Goal: Book appointment/travel/reservation

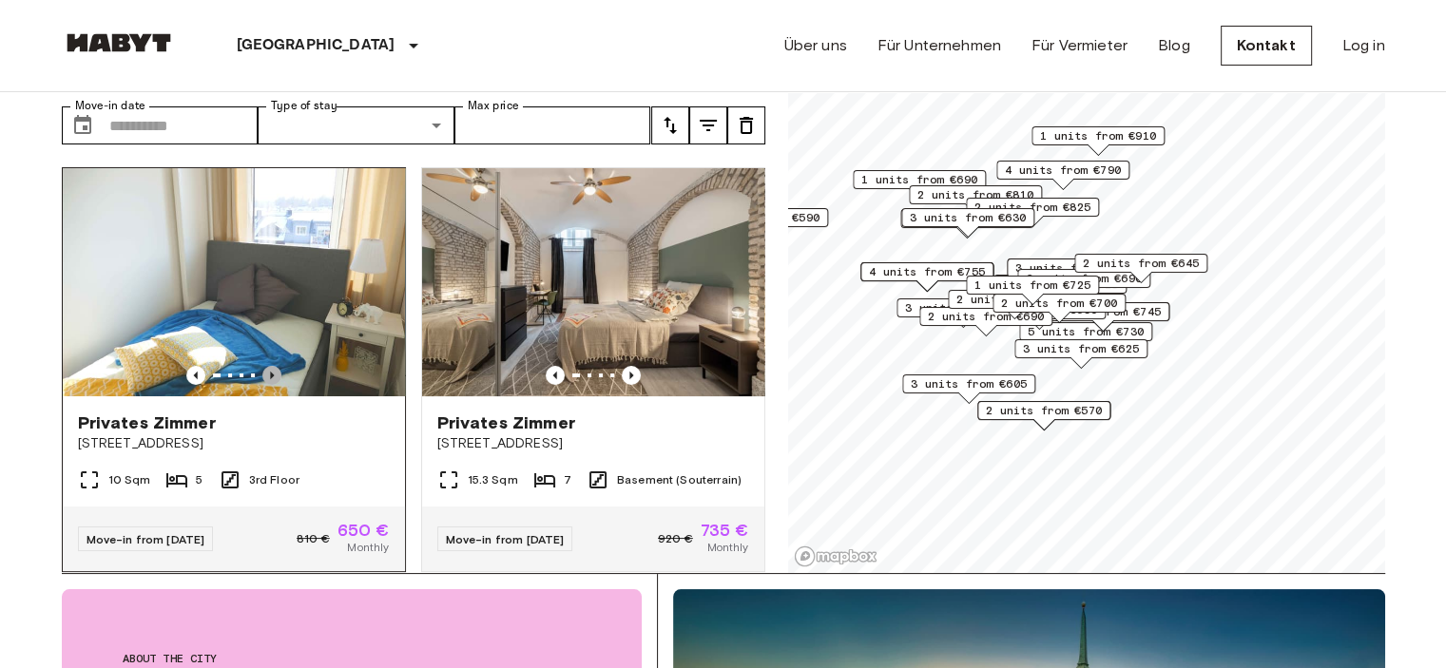
click at [266, 366] on icon "Previous image" at bounding box center [271, 375] width 19 height 19
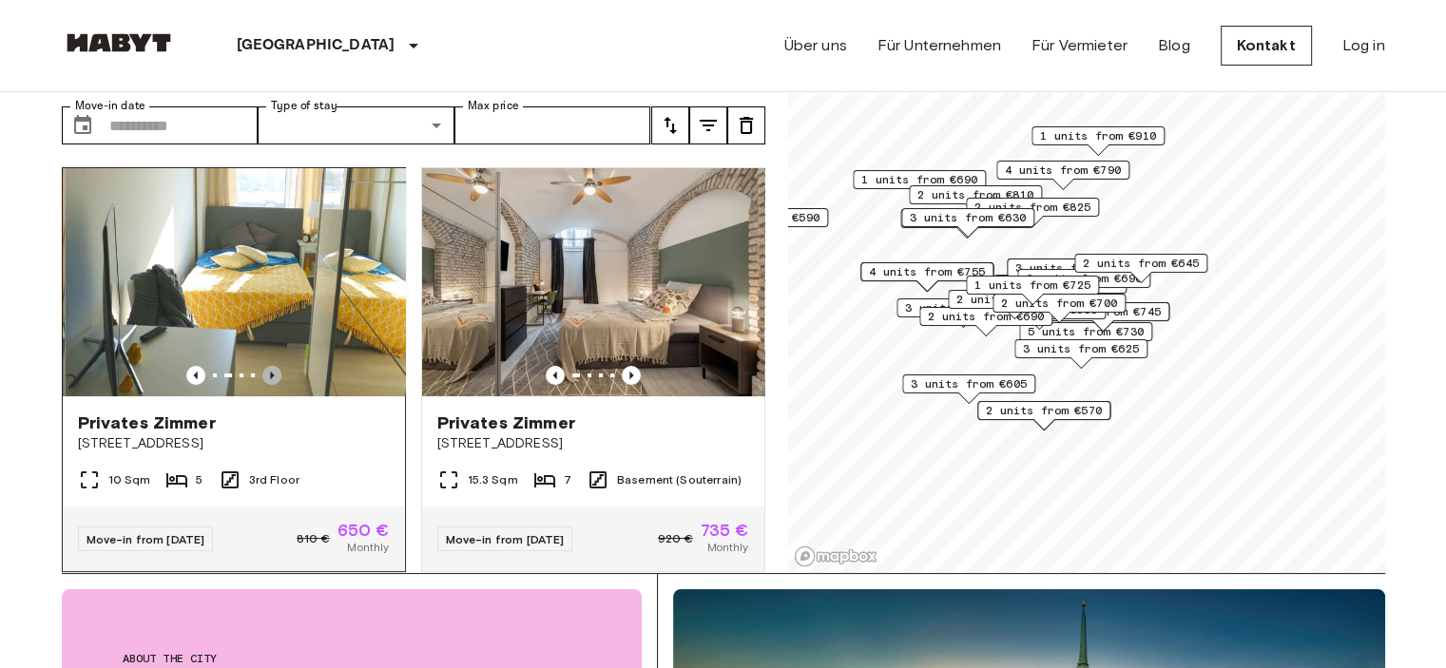
click at [266, 366] on icon "Previous image" at bounding box center [271, 375] width 19 height 19
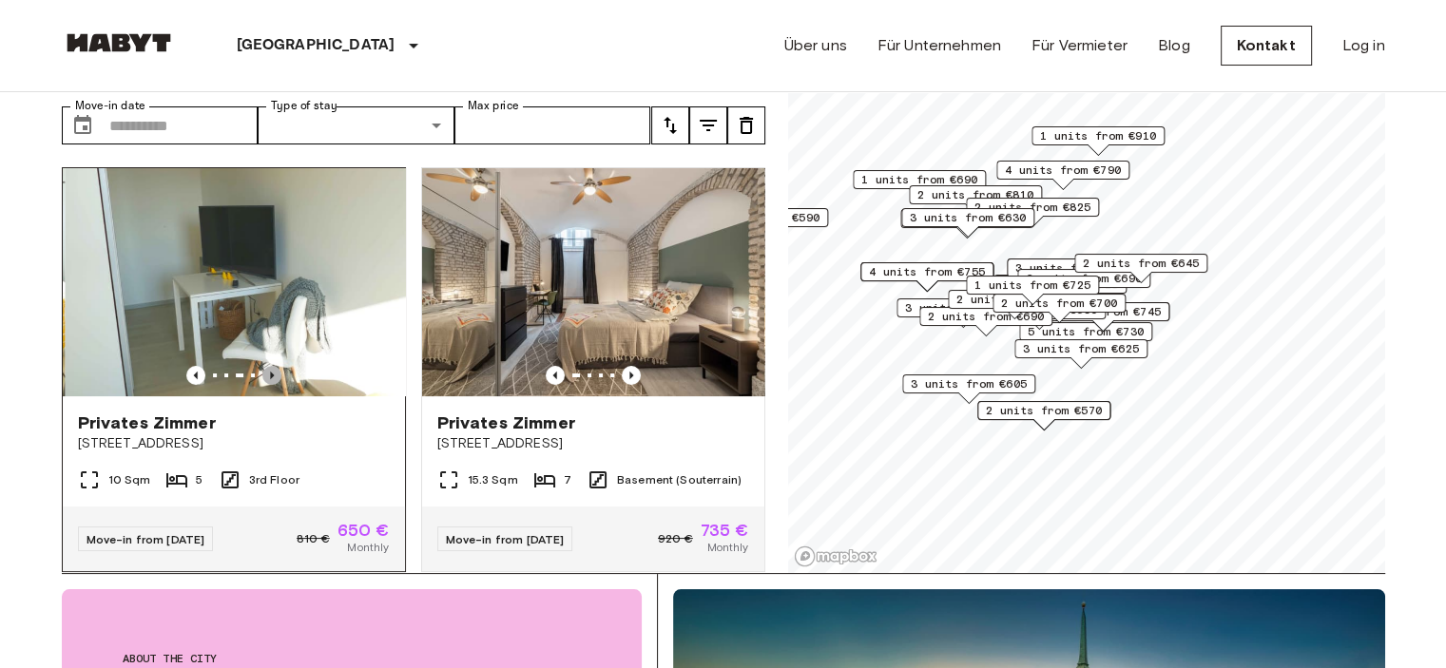
click at [266, 366] on icon "Previous image" at bounding box center [271, 375] width 19 height 19
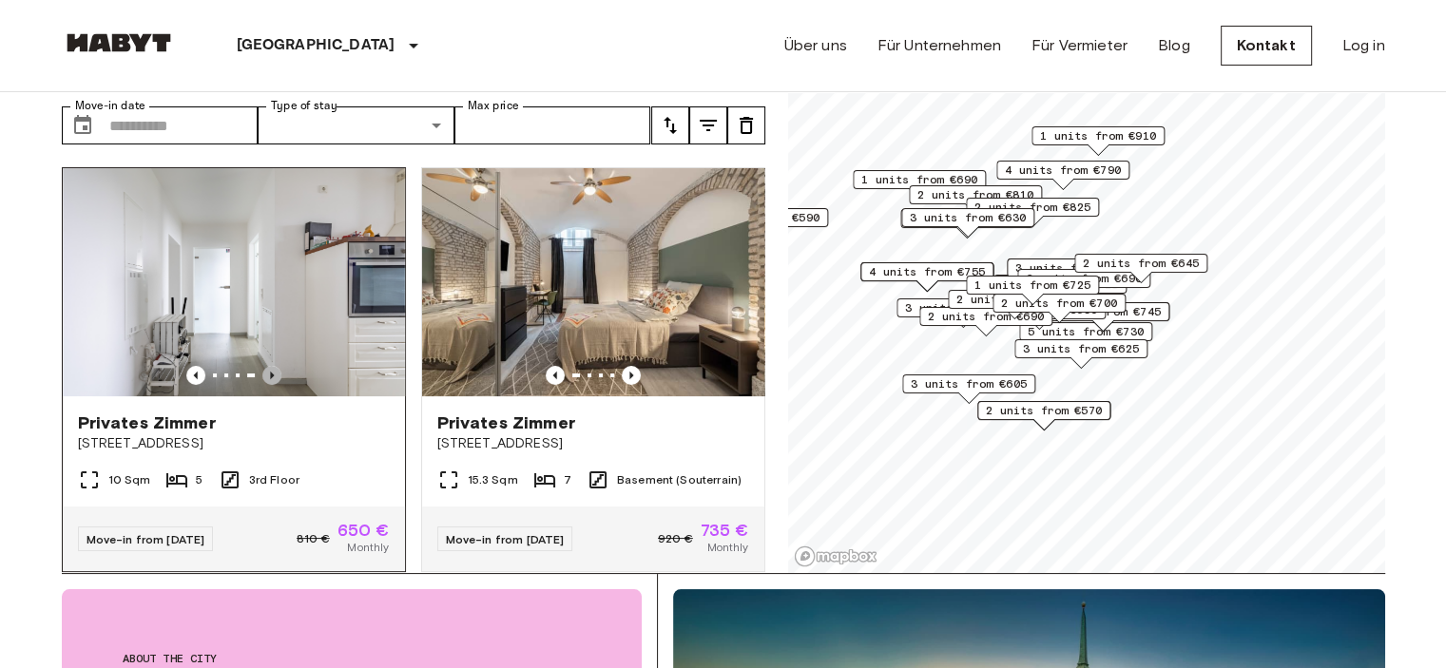
click at [266, 366] on icon "Previous image" at bounding box center [271, 375] width 19 height 19
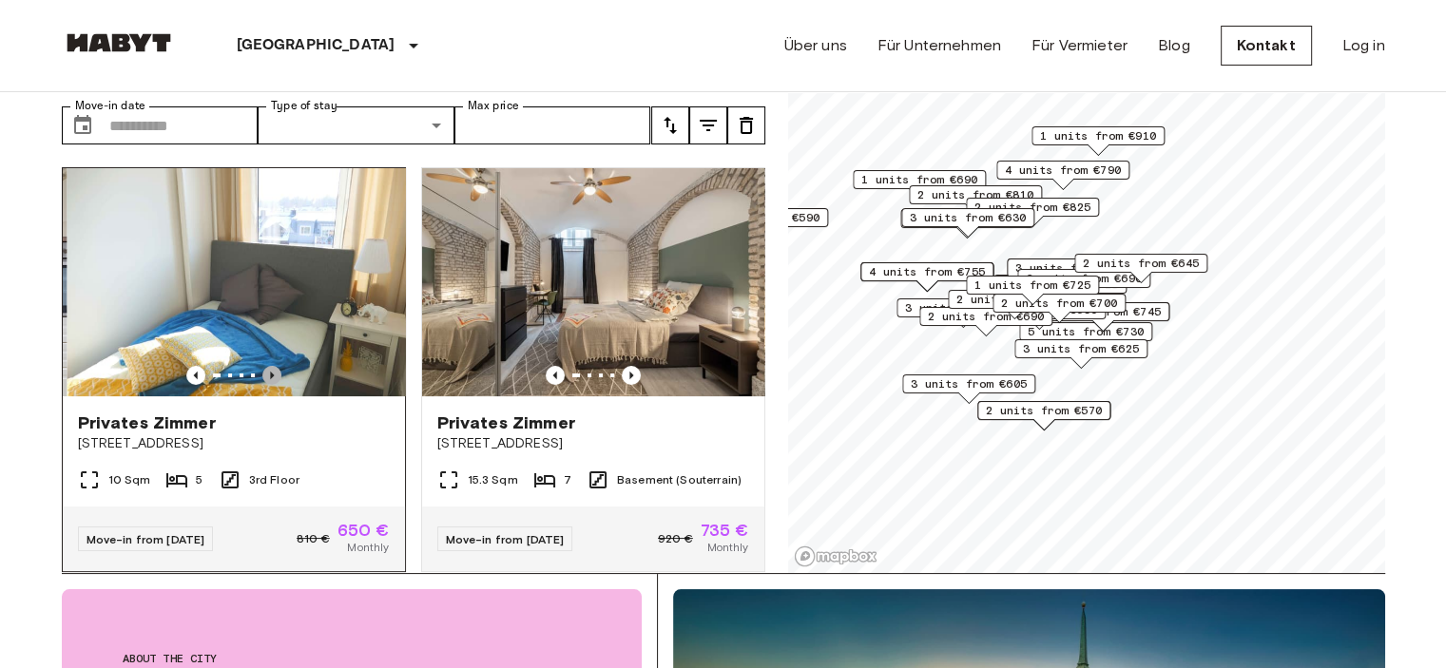
click at [266, 366] on icon "Previous image" at bounding box center [271, 375] width 19 height 19
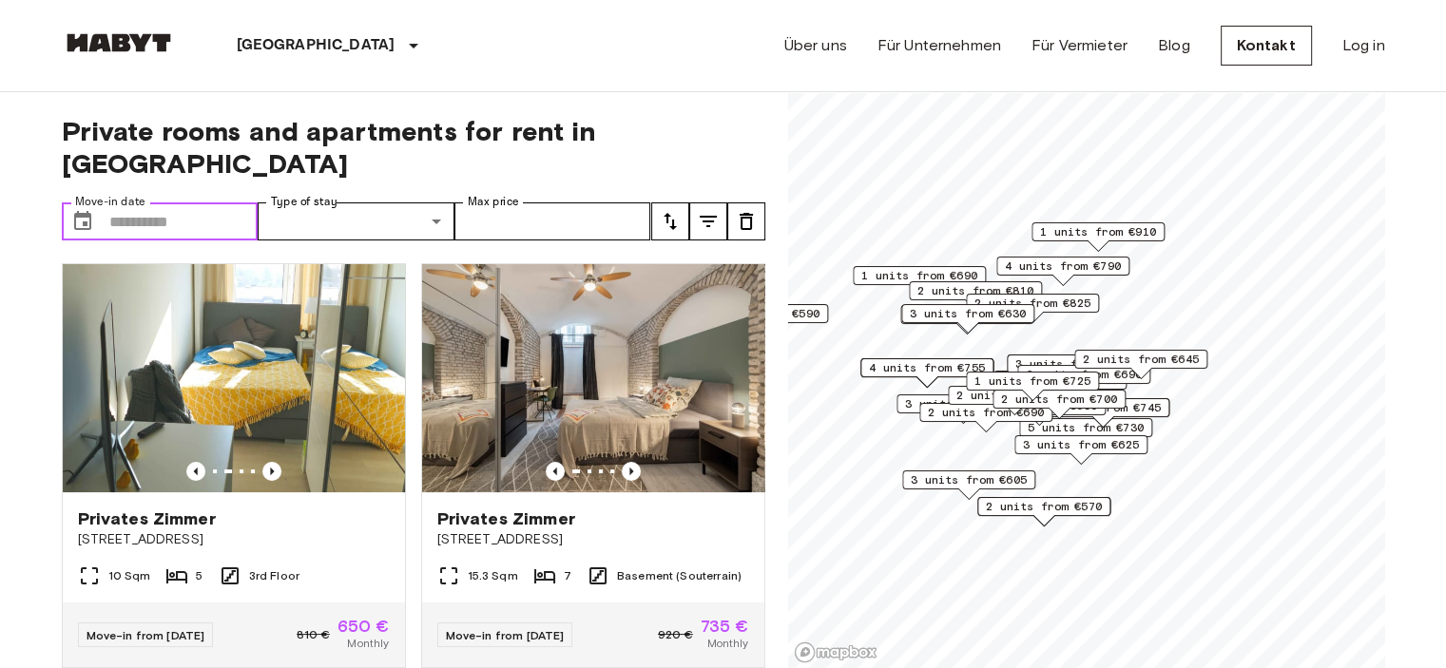
click at [219, 202] on input "Move-in date" at bounding box center [183, 221] width 149 height 38
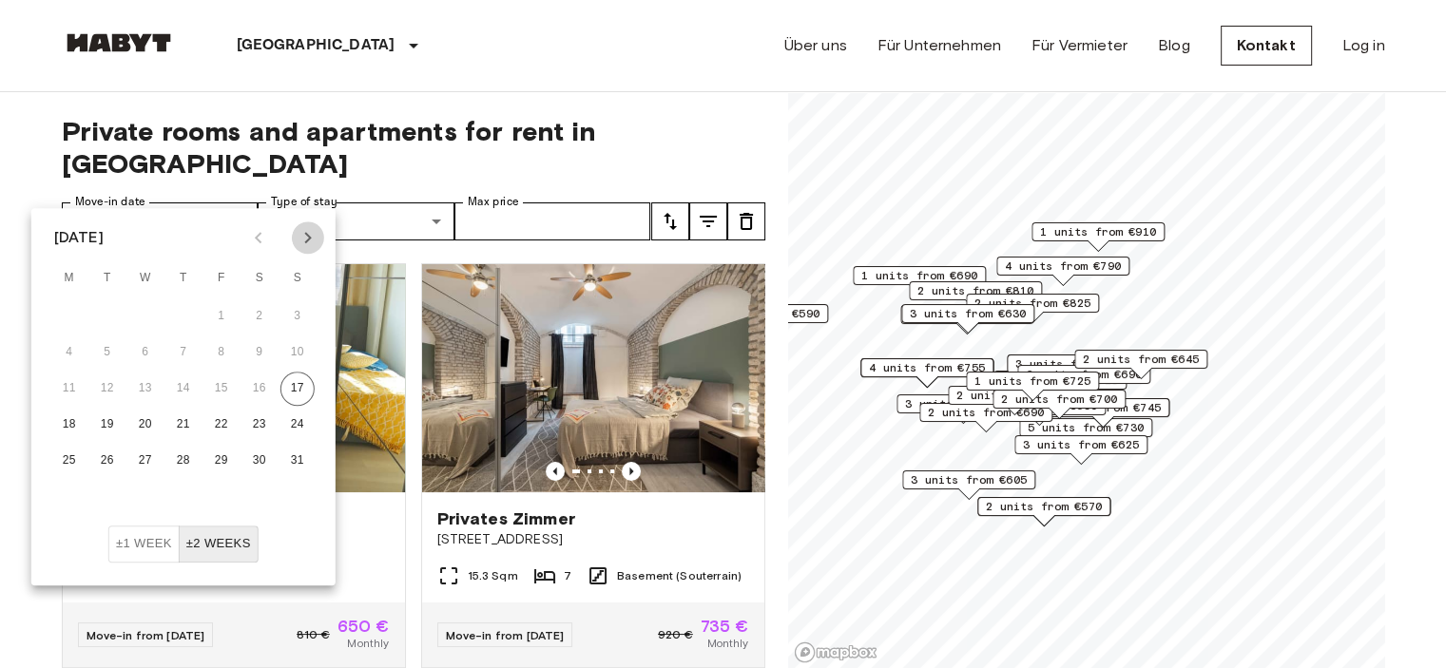
click at [300, 243] on icon "Next month" at bounding box center [308, 237] width 23 height 23
click at [142, 356] on button "8" at bounding box center [145, 353] width 34 height 34
type input "**********"
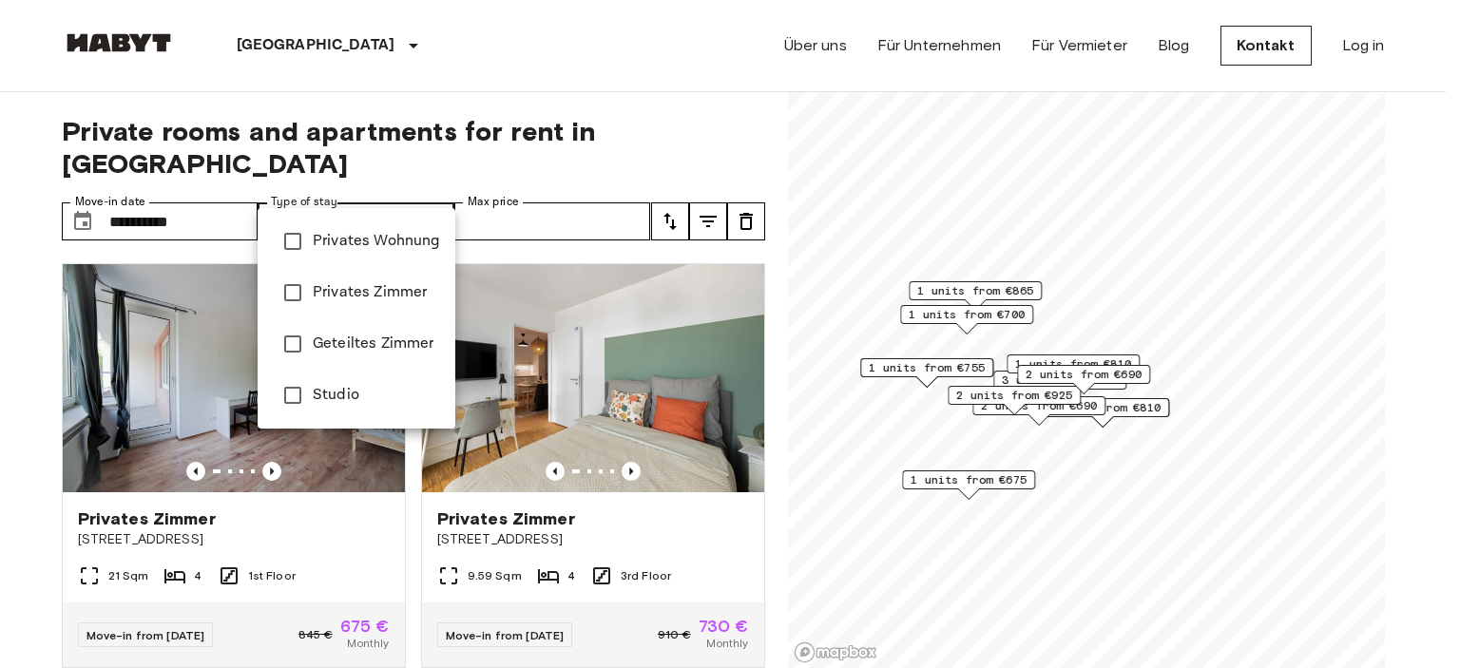
click at [23, 364] on div at bounding box center [730, 334] width 1460 height 668
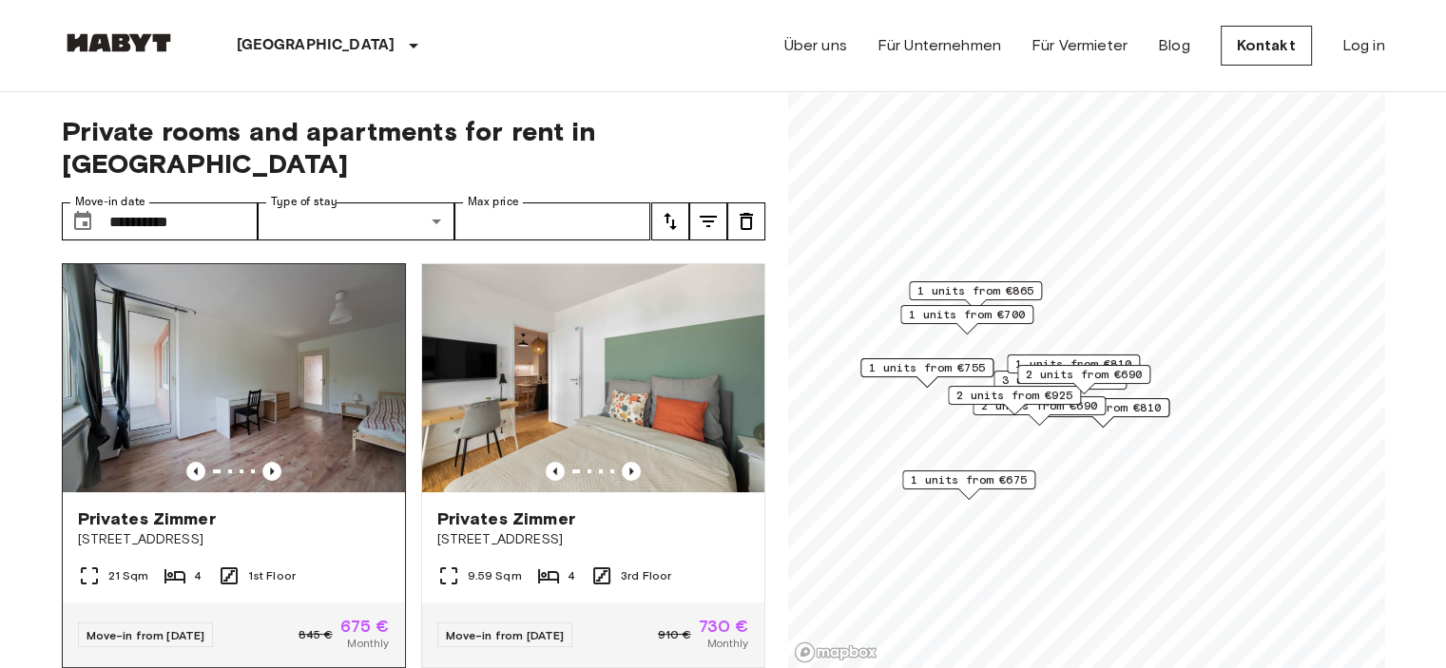
click at [132, 508] on span "Privates Zimmer" at bounding box center [147, 519] width 138 height 23
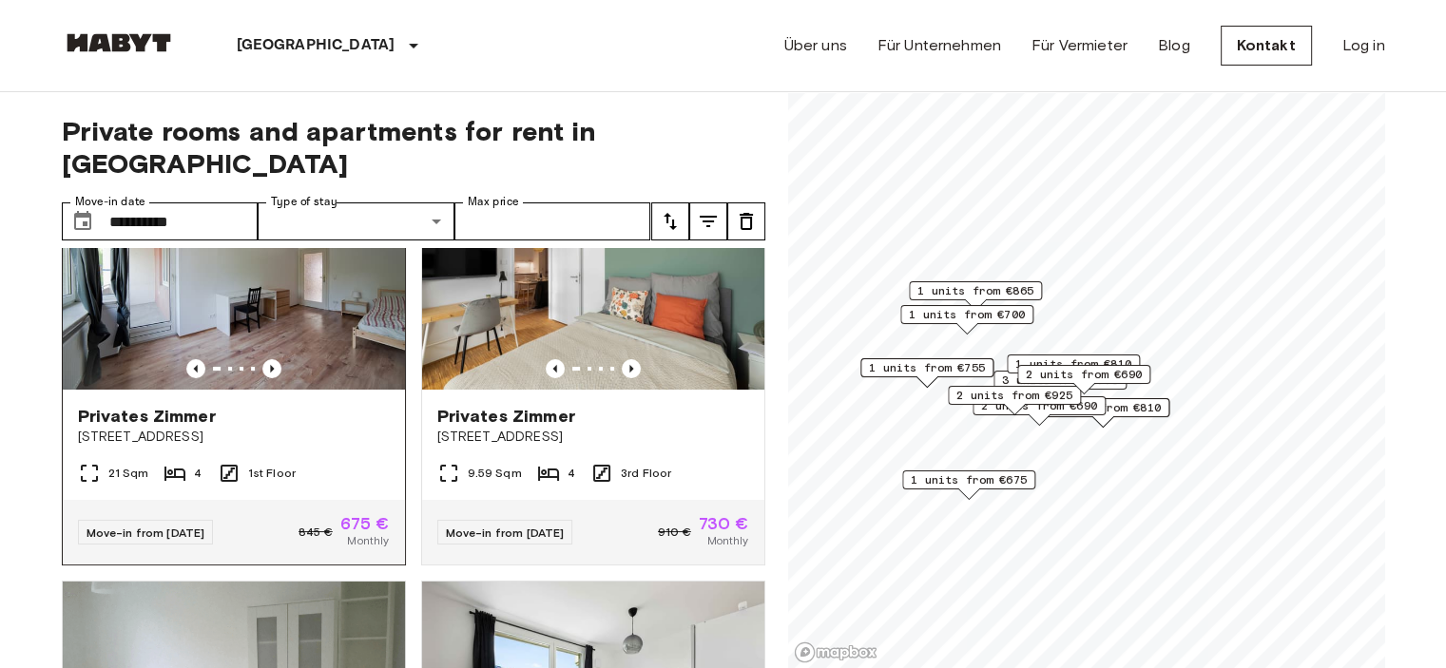
scroll to position [118, 0]
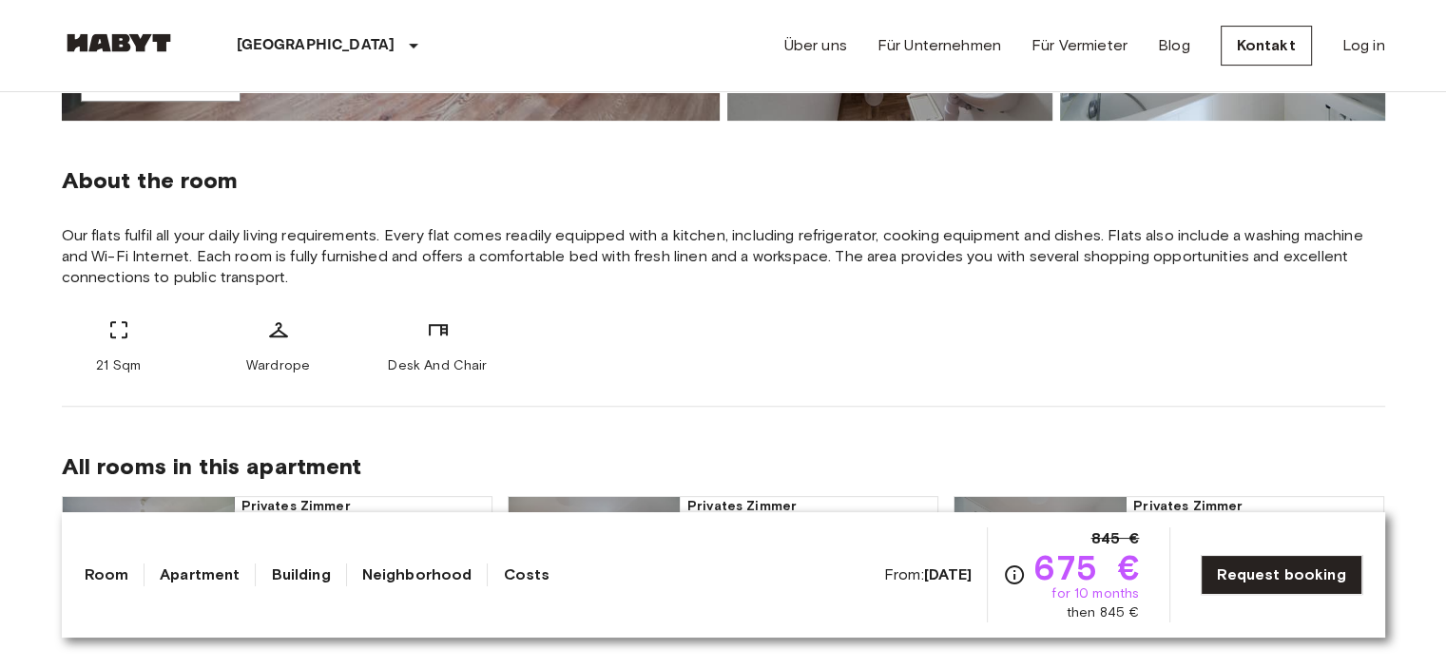
scroll to position [652, 0]
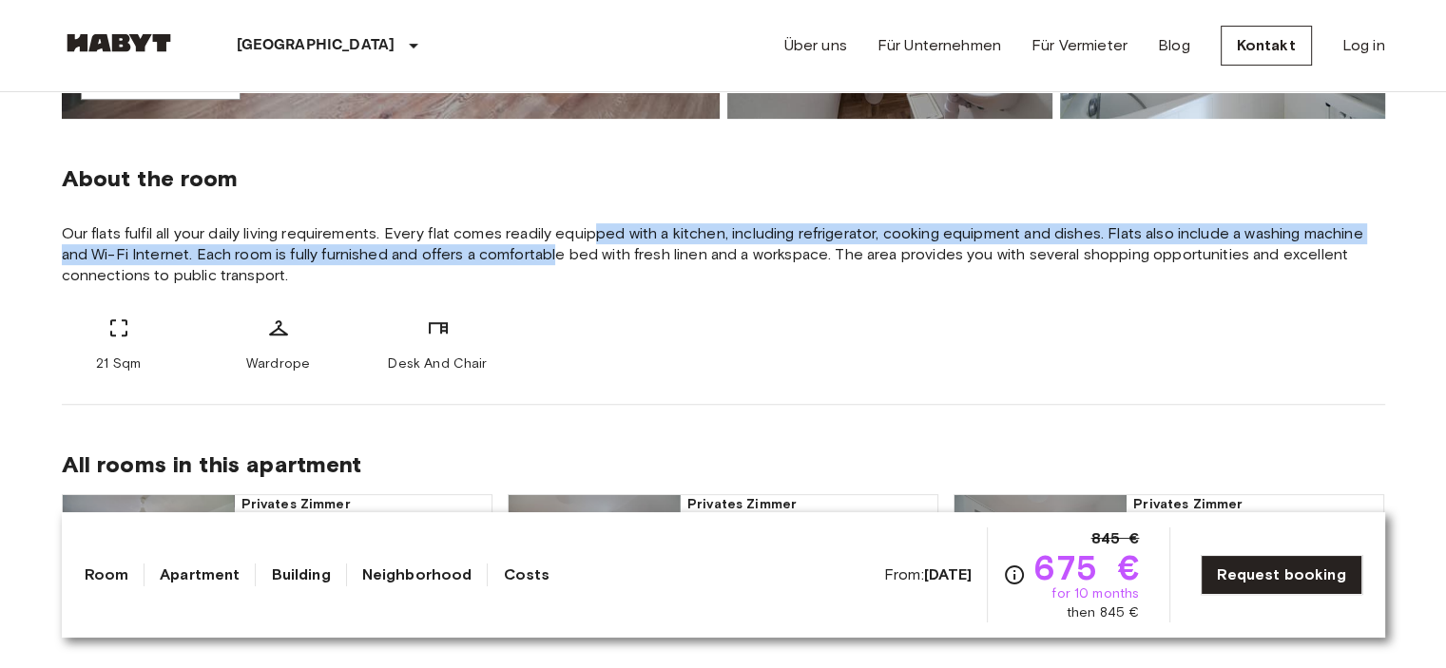
drag, startPoint x: 0, startPoint y: 0, endPoint x: 554, endPoint y: 265, distance: 614.3
click at [554, 265] on span "Our flats fulfil all your daily living requirements. Every flat comes readily e…" at bounding box center [723, 254] width 1323 height 63
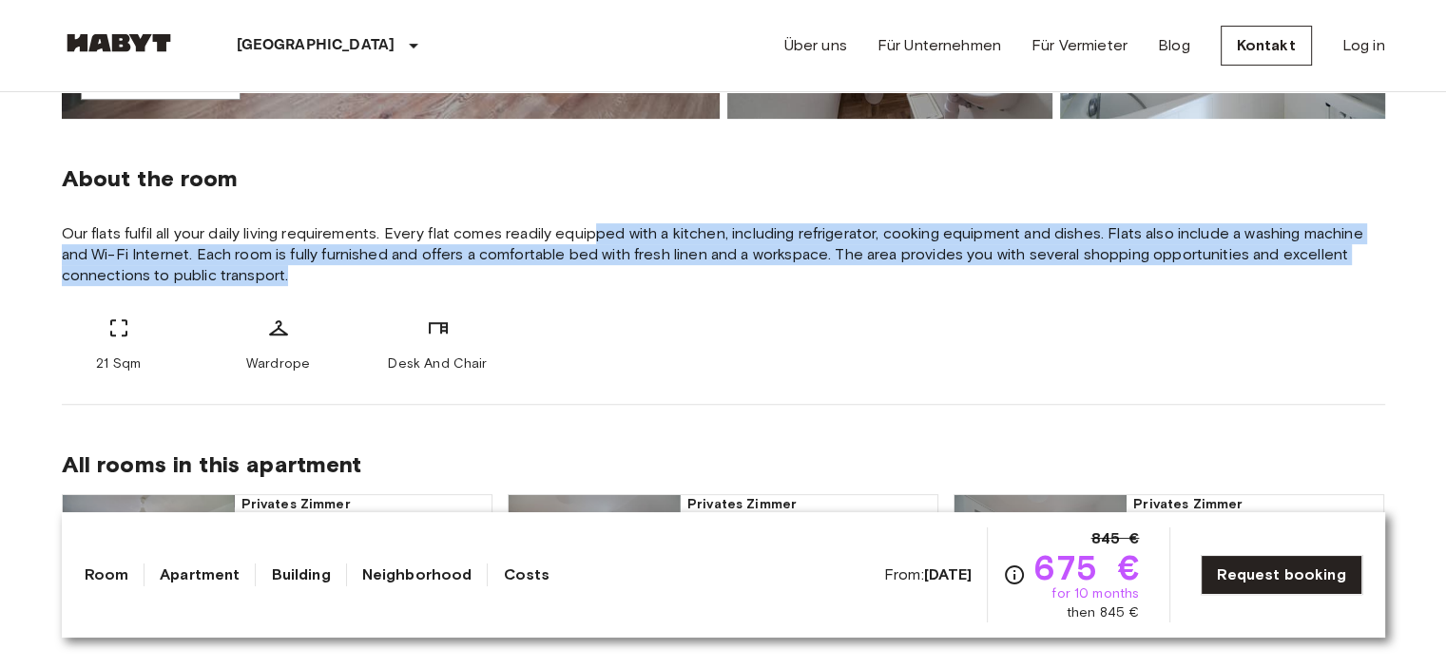
click at [554, 265] on span "Our flats fulfil all your daily living requirements. Every flat comes readily e…" at bounding box center [723, 254] width 1323 height 63
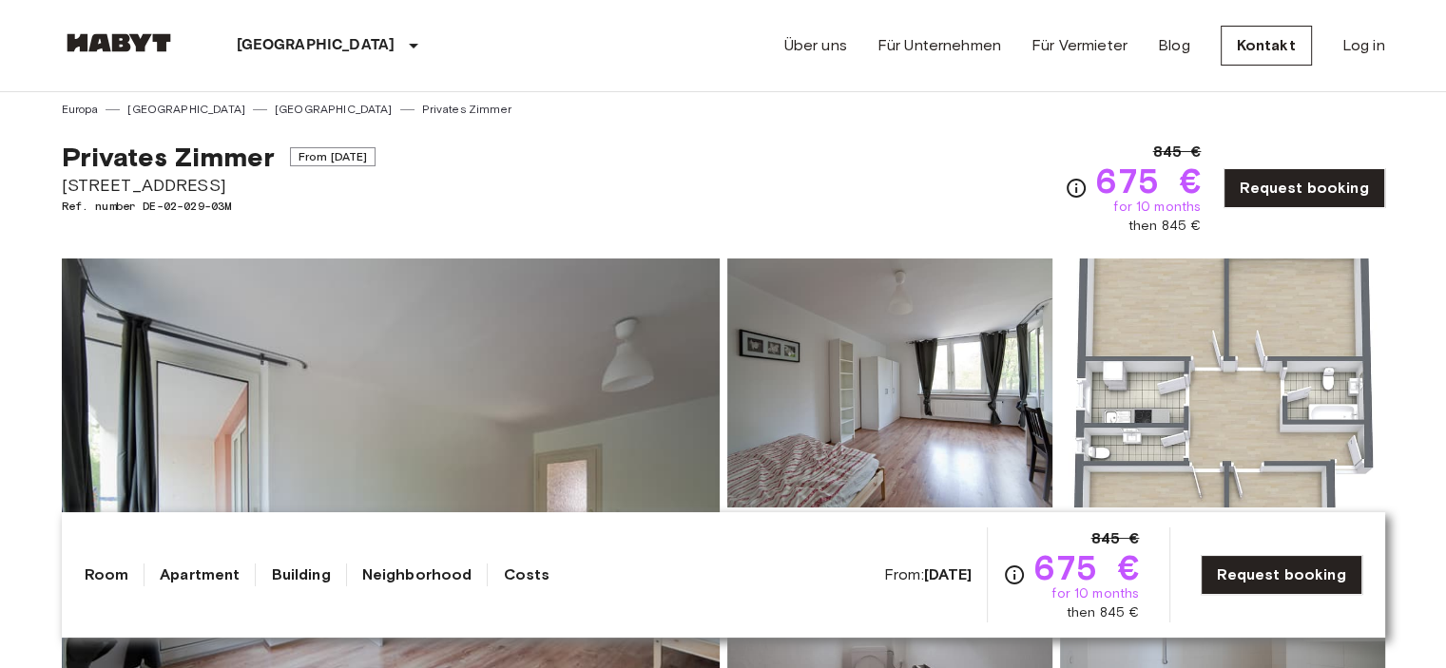
scroll to position [0, 0]
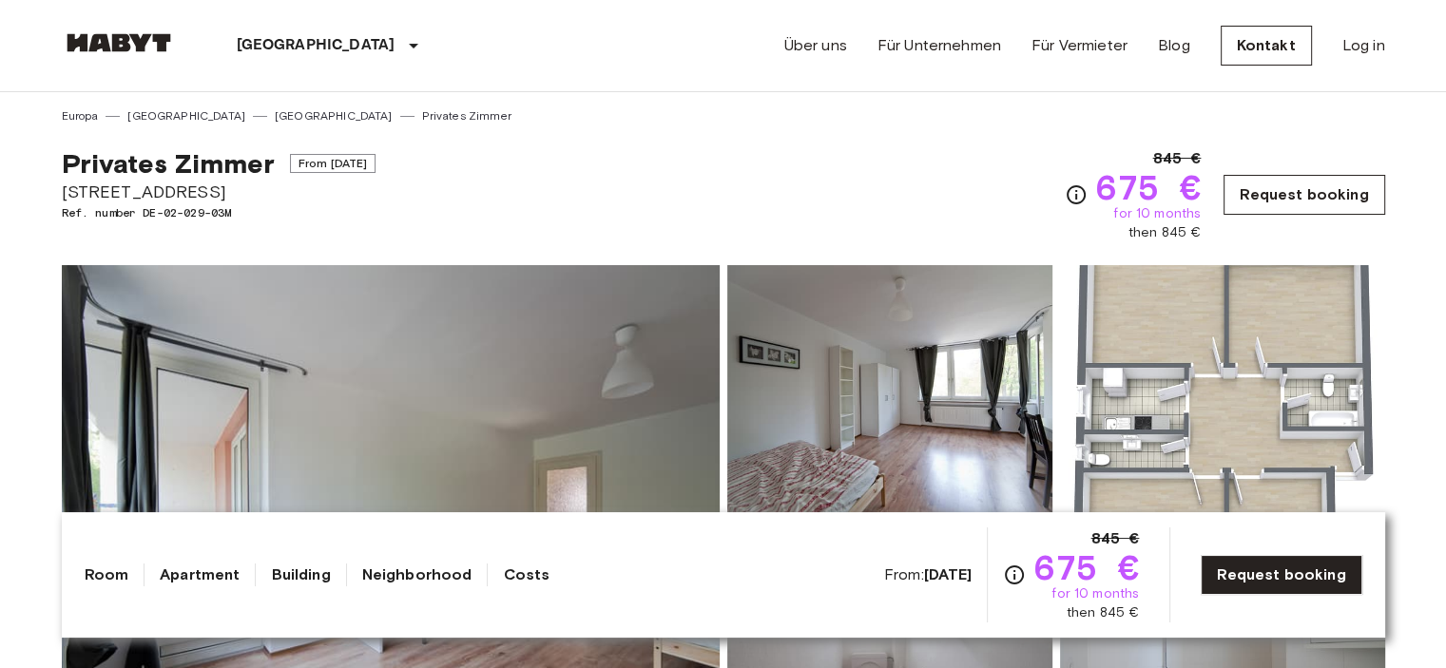
click at [1280, 196] on link "Request booking" at bounding box center [1303, 195] width 161 height 40
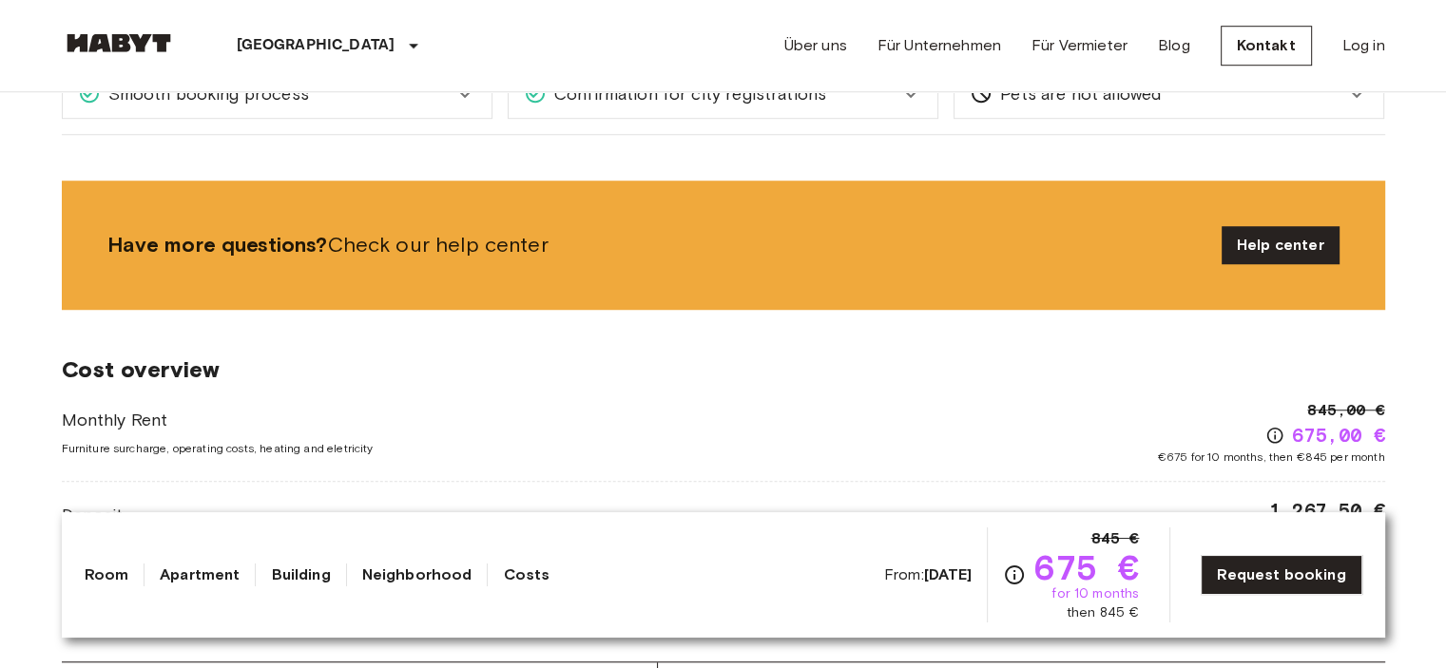
scroll to position [1361, 0]
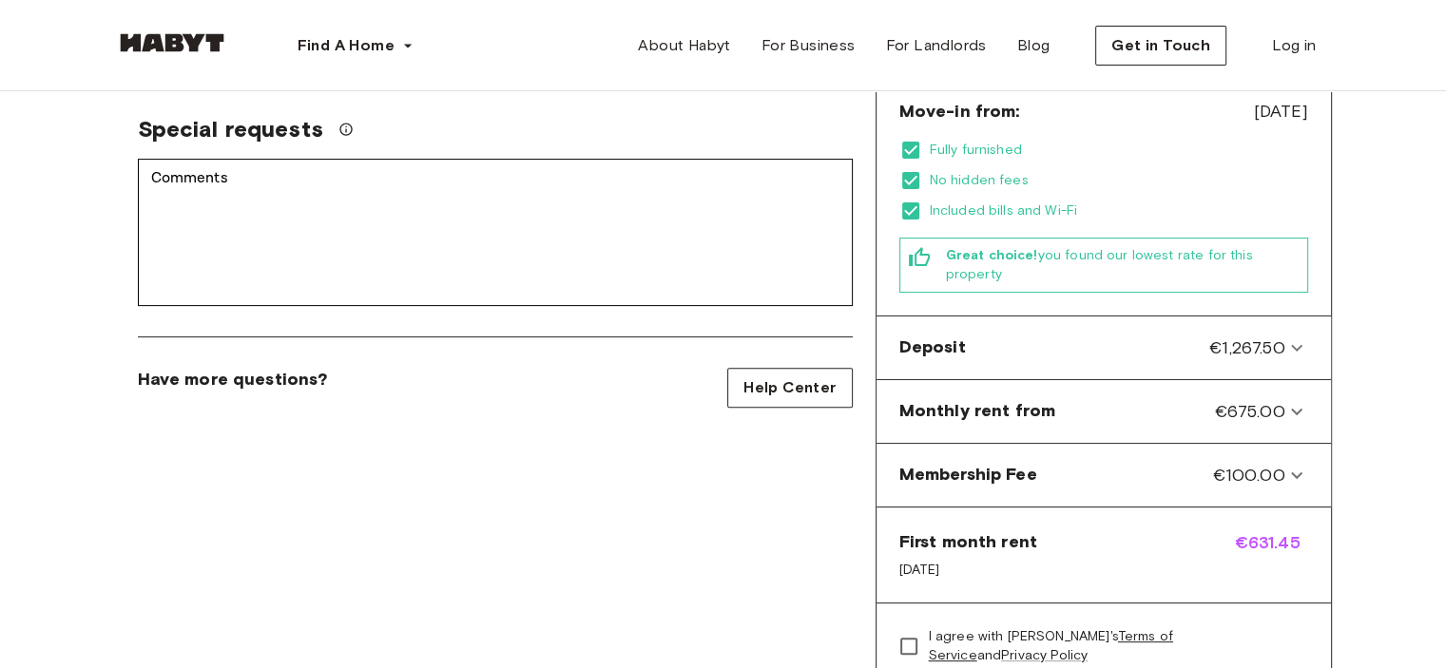
scroll to position [541, 0]
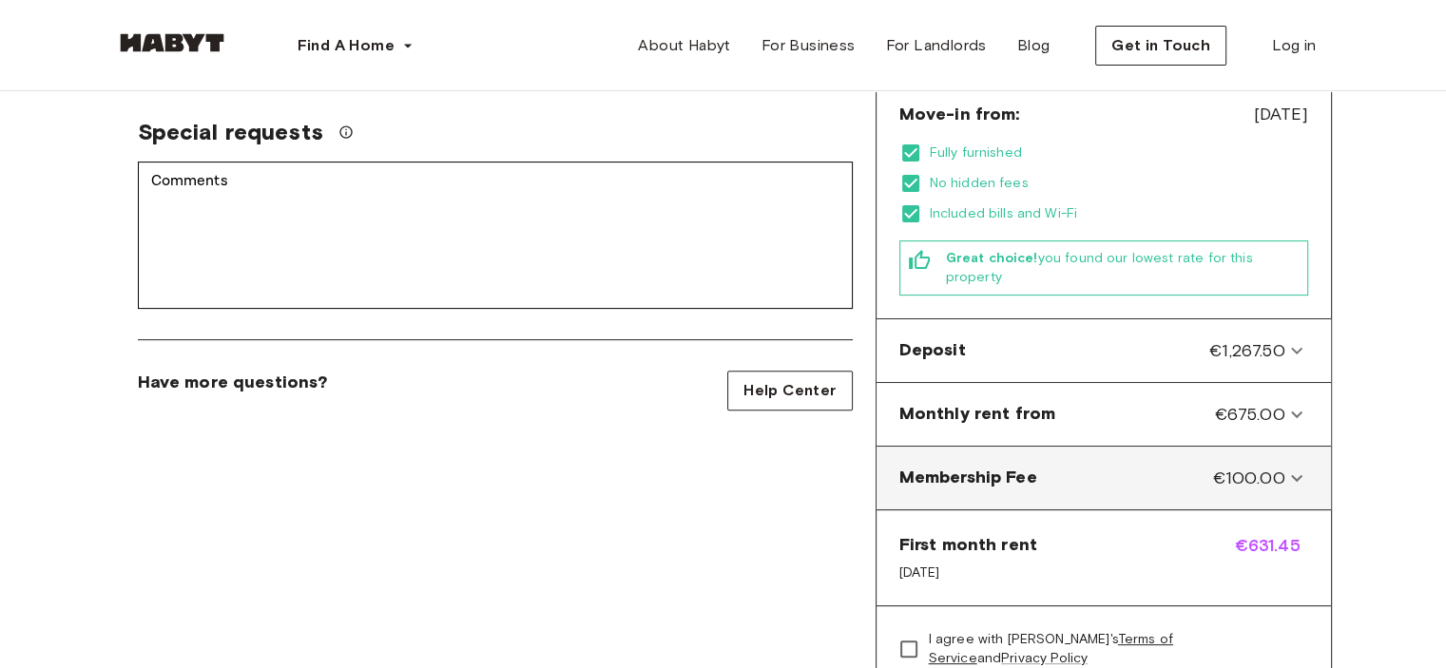
click at [1083, 466] on div "Membership Fee €100.00" at bounding box center [1092, 478] width 386 height 25
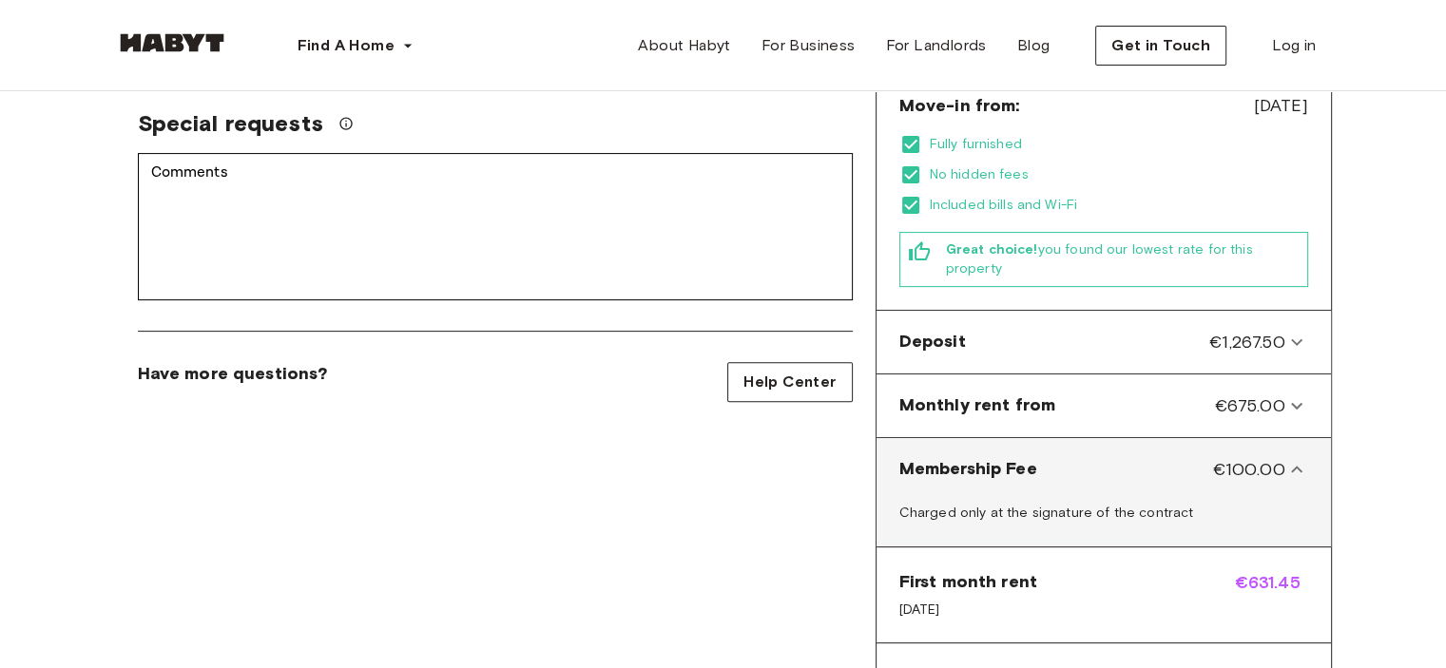
scroll to position [551, 0]
click at [1083, 455] on div "Membership Fee €100.00" at bounding box center [1092, 467] width 386 height 25
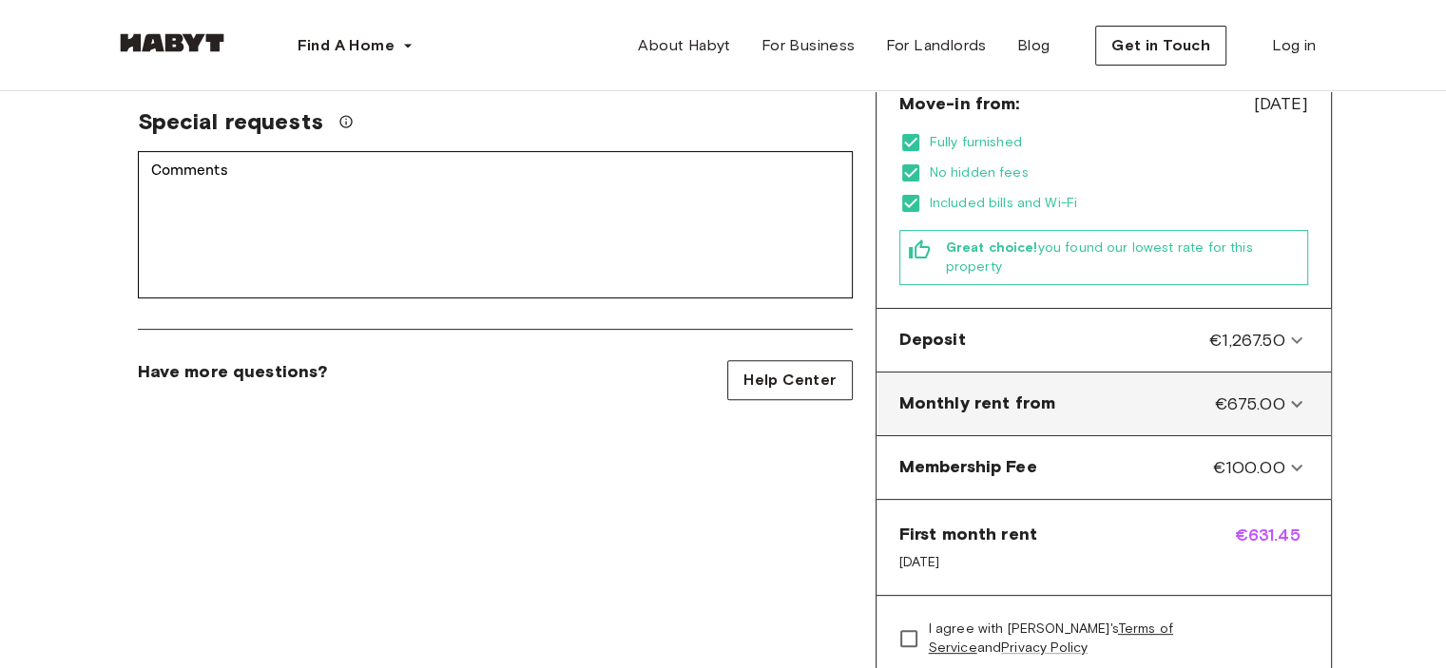
click at [1063, 380] on from-panel "Monthly rent from €675.00" at bounding box center [1103, 404] width 439 height 48
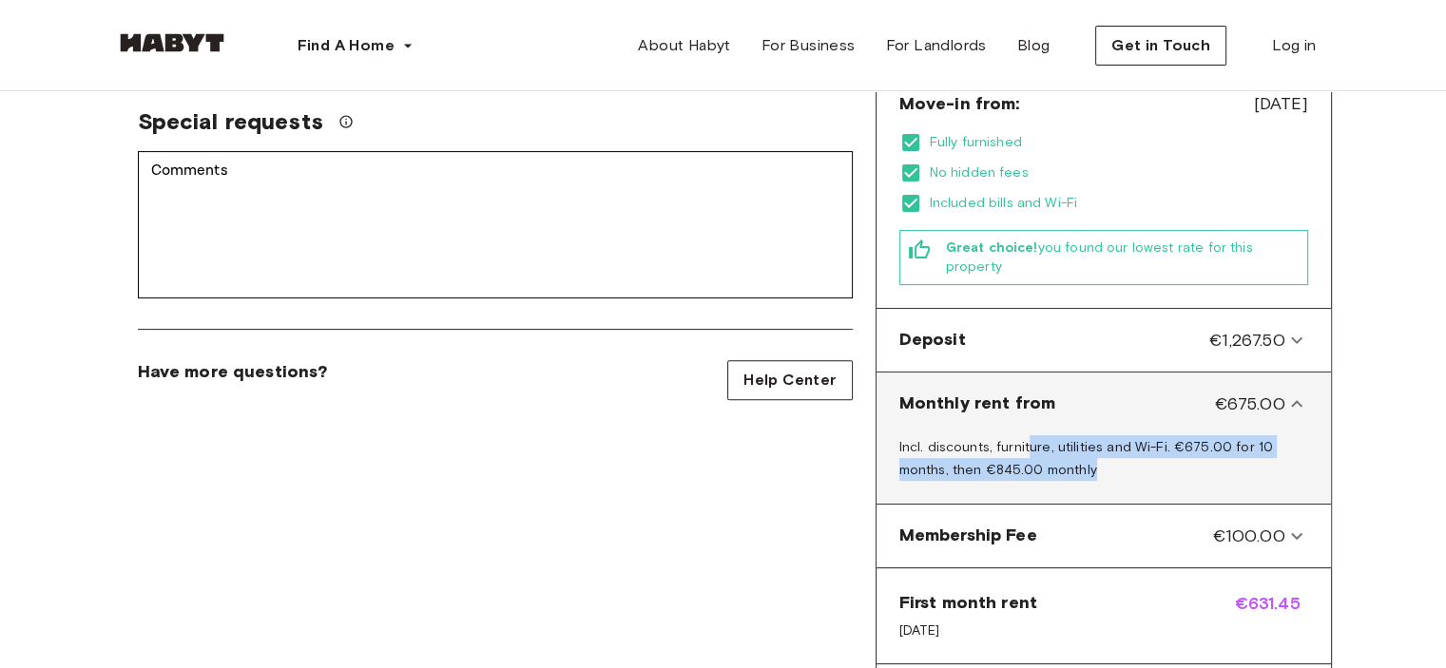
drag, startPoint x: 1026, startPoint y: 416, endPoint x: 1089, endPoint y: 435, distance: 65.5
click at [1089, 435] on div "Incl. discounts, furniture, utilities and Wi-Fi. €675.00 for 10 months, then €8…" at bounding box center [1103, 462] width 439 height 68
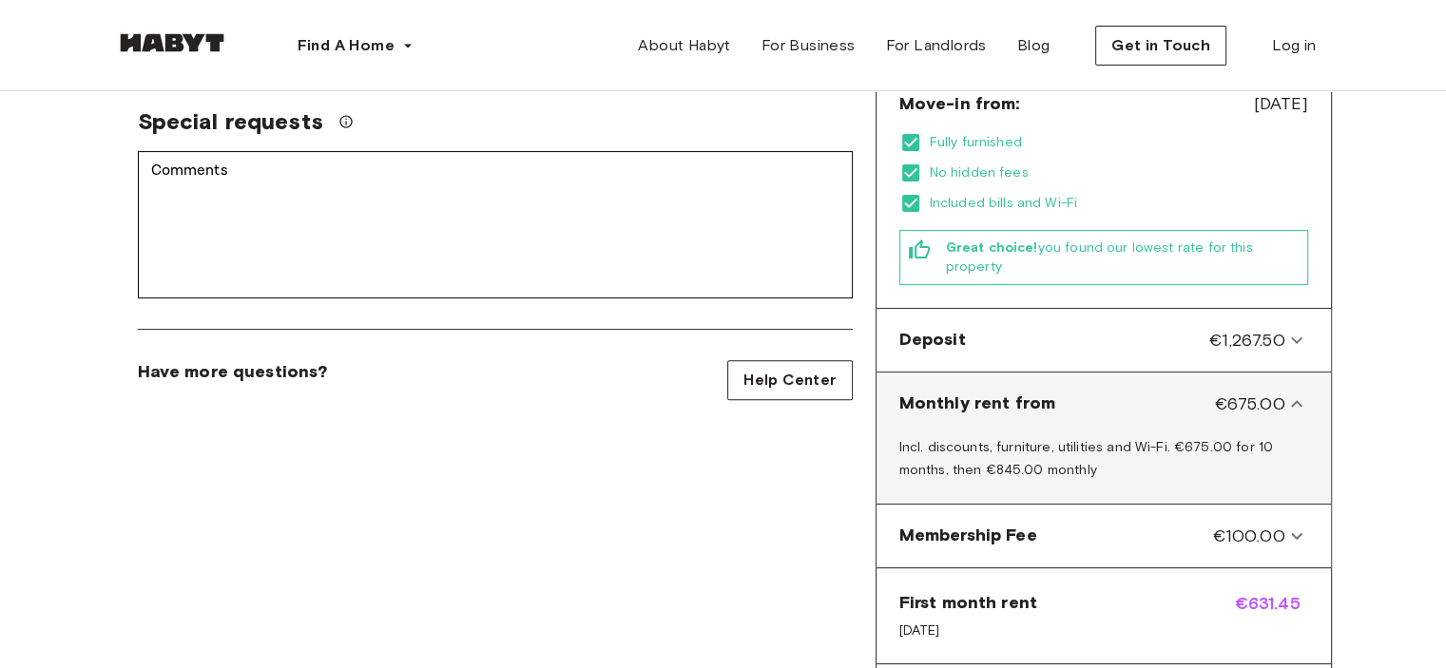
click at [1068, 392] on div "Monthly rent from €675.00" at bounding box center [1092, 404] width 386 height 25
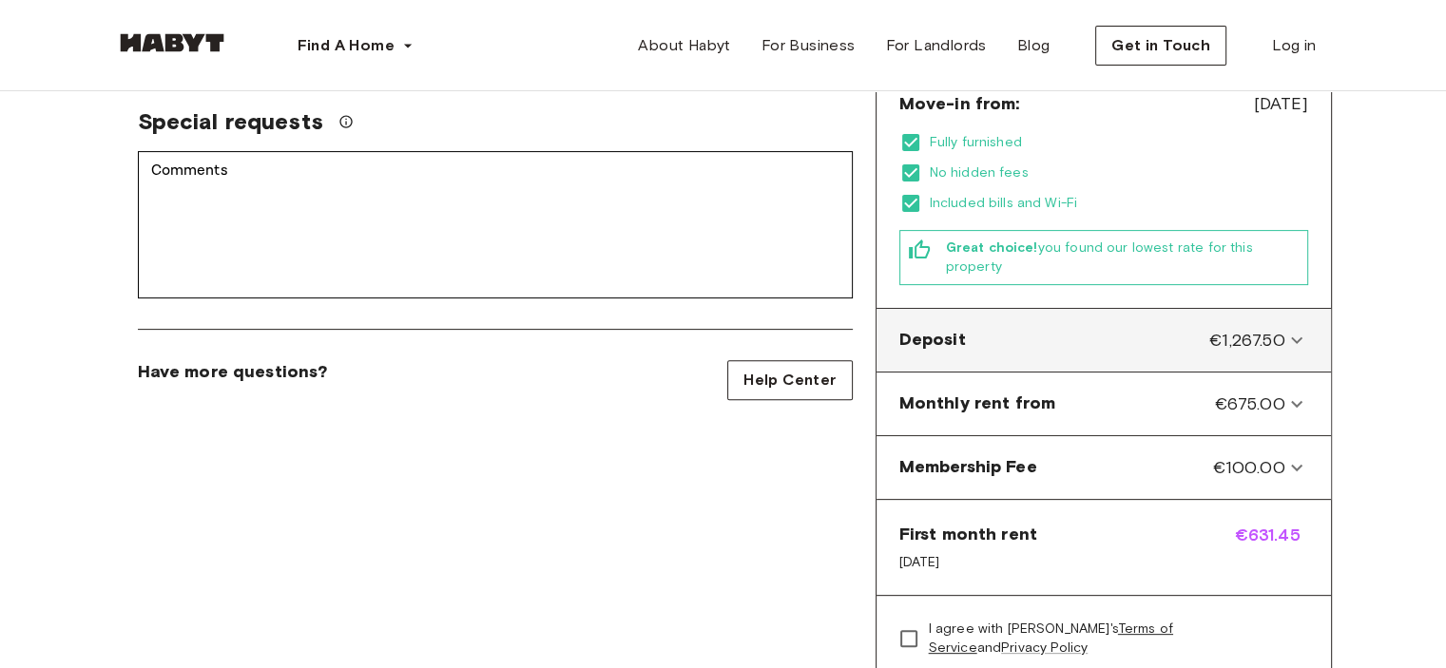
click at [1061, 328] on div "Deposit €1,267.50" at bounding box center [1092, 340] width 386 height 25
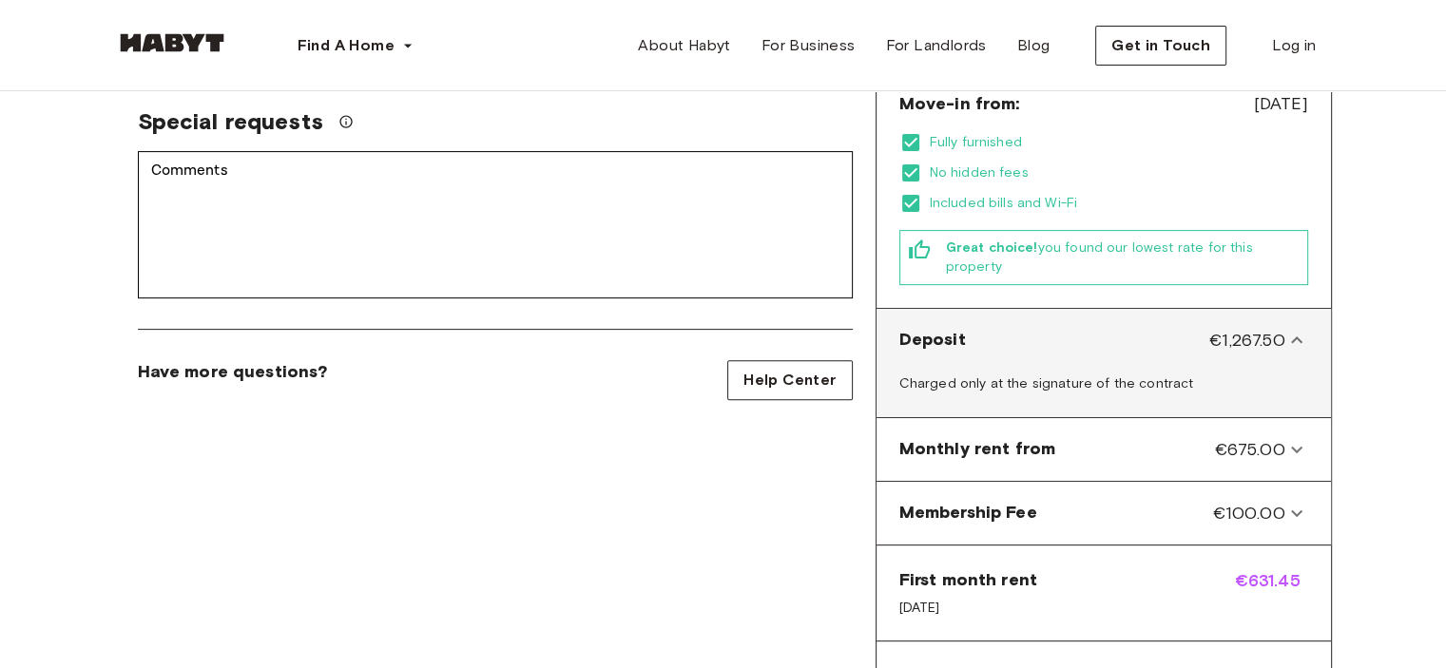
click at [1061, 328] on div "Deposit €1,267.50" at bounding box center [1092, 340] width 386 height 25
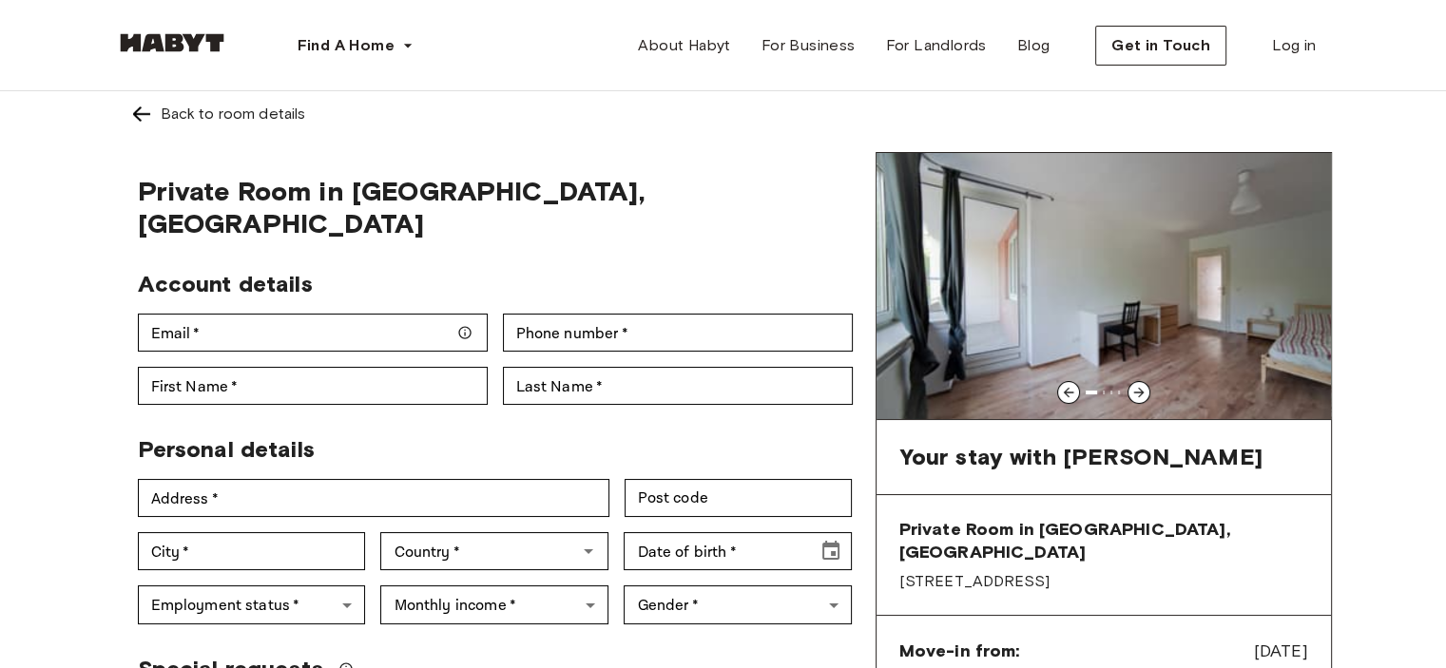
scroll to position [0, 0]
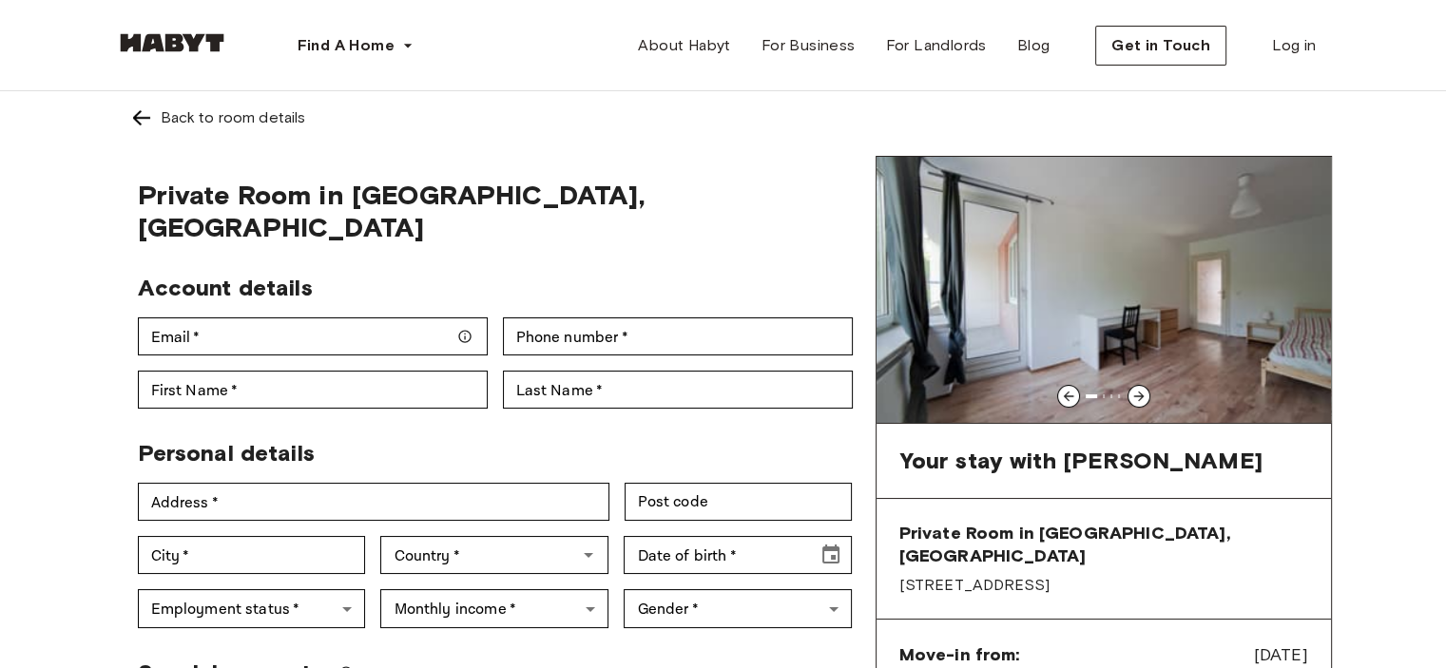
click at [1139, 389] on icon at bounding box center [1138, 396] width 15 height 15
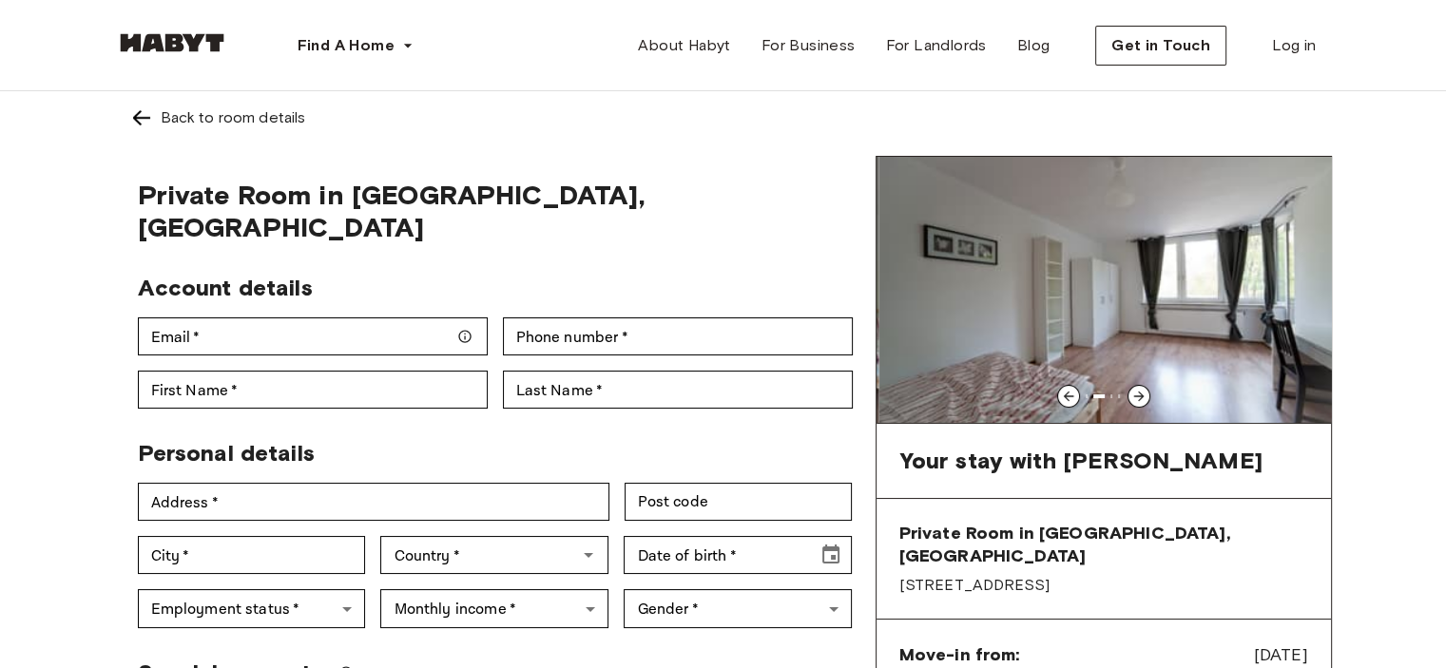
click at [1139, 389] on icon at bounding box center [1138, 396] width 15 height 15
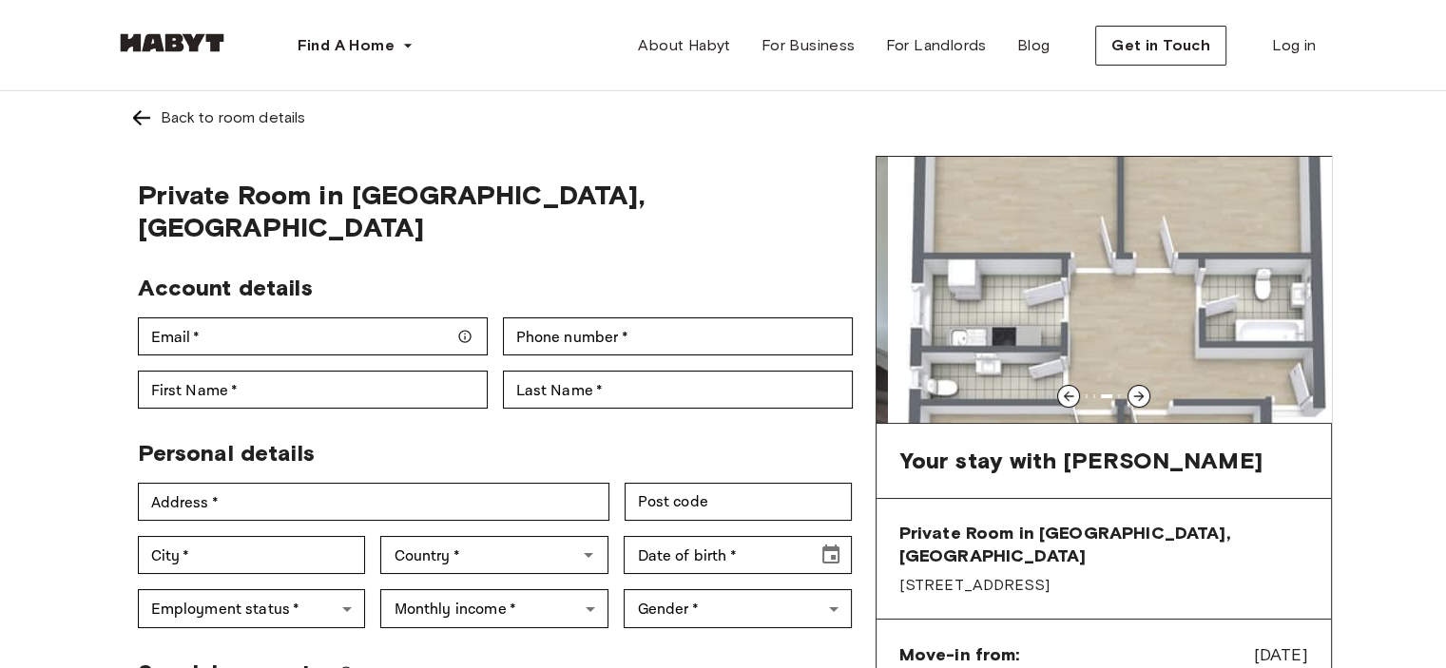
click at [1139, 389] on icon at bounding box center [1138, 396] width 15 height 15
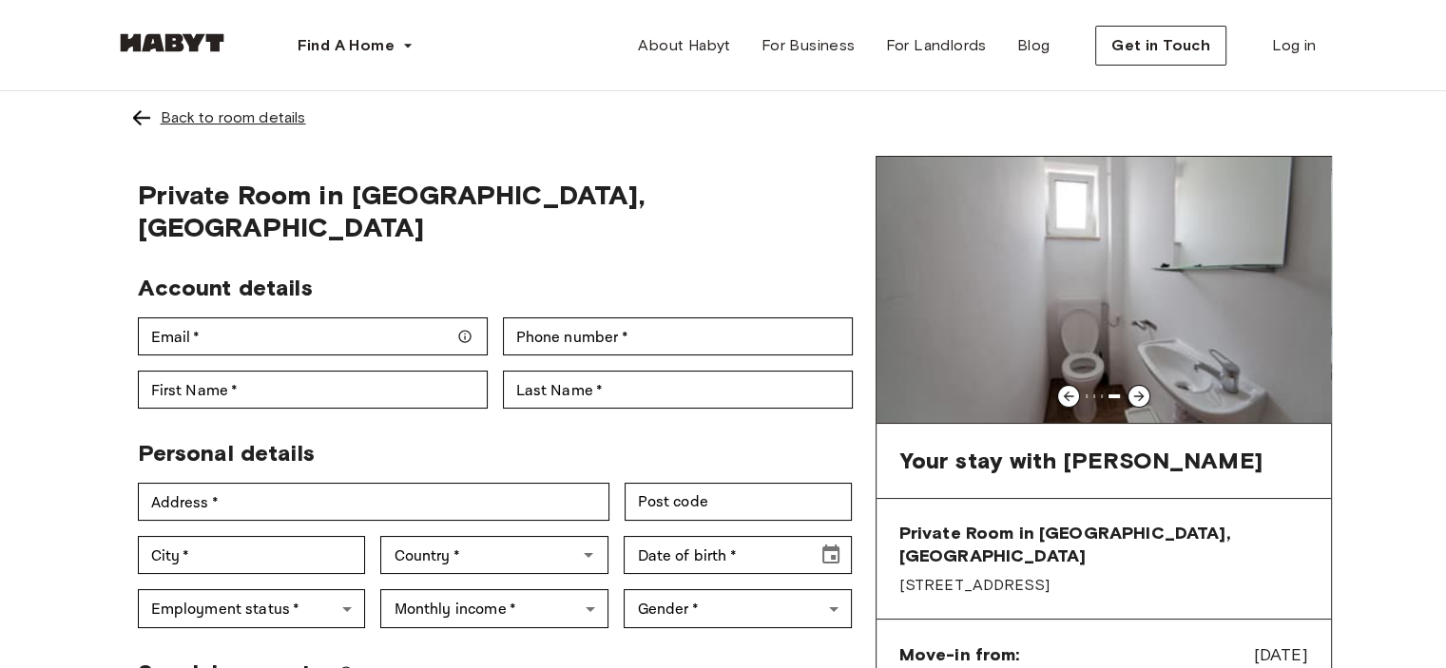
click at [186, 113] on div "Back to room details" at bounding box center [233, 117] width 145 height 23
click at [156, 115] on div "Back to room details" at bounding box center [723, 117] width 1186 height 23
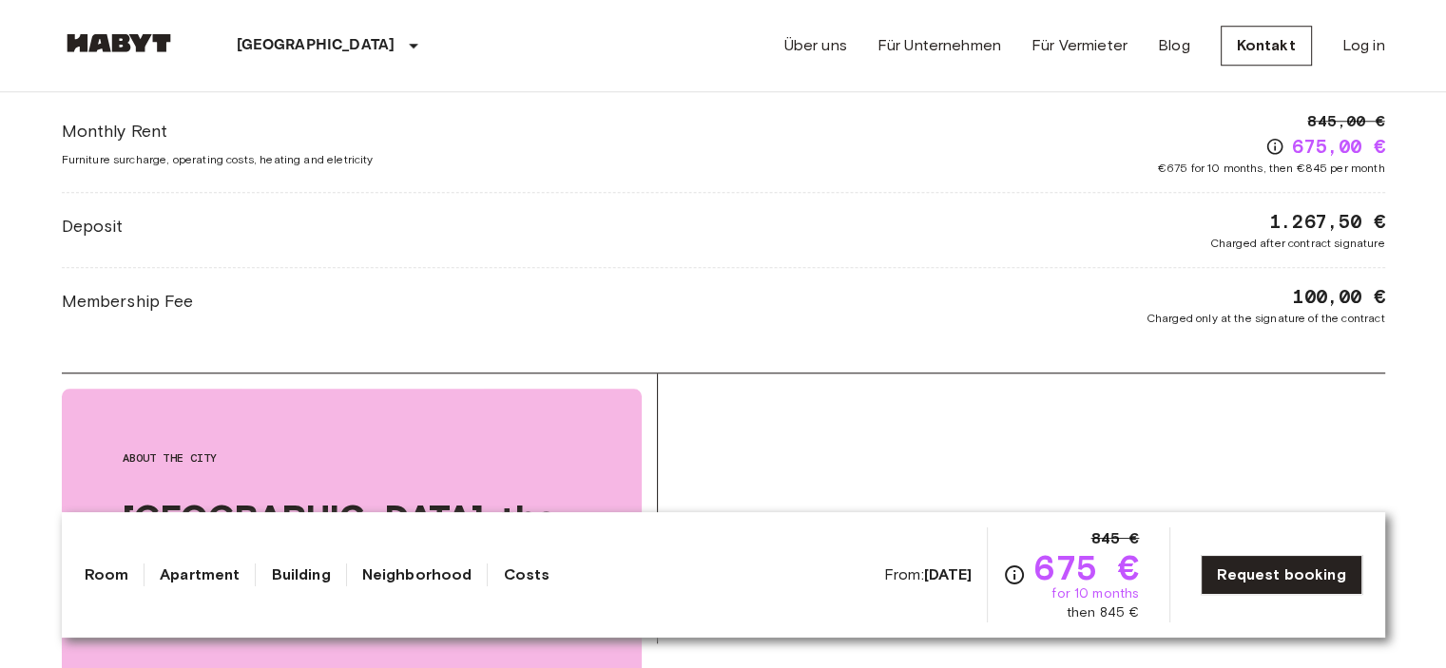
scroll to position [2331, 0]
